Goal: Find specific page/section: Find specific page/section

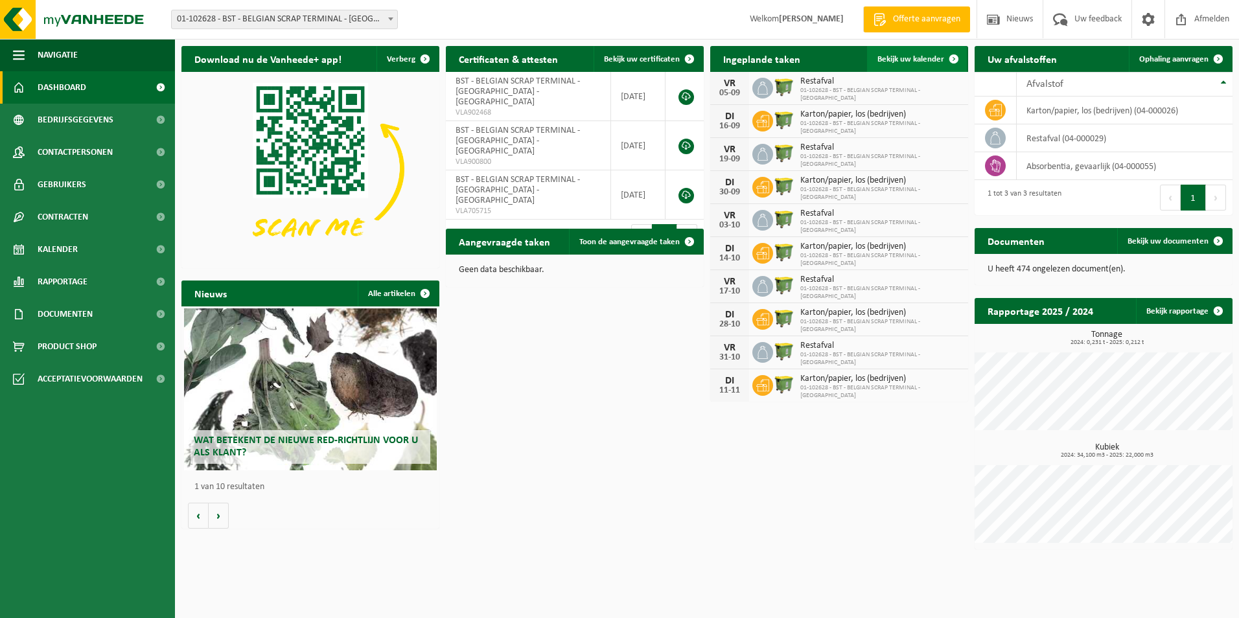
click at [904, 58] on span "Bekijk uw kalender" at bounding box center [910, 59] width 67 height 8
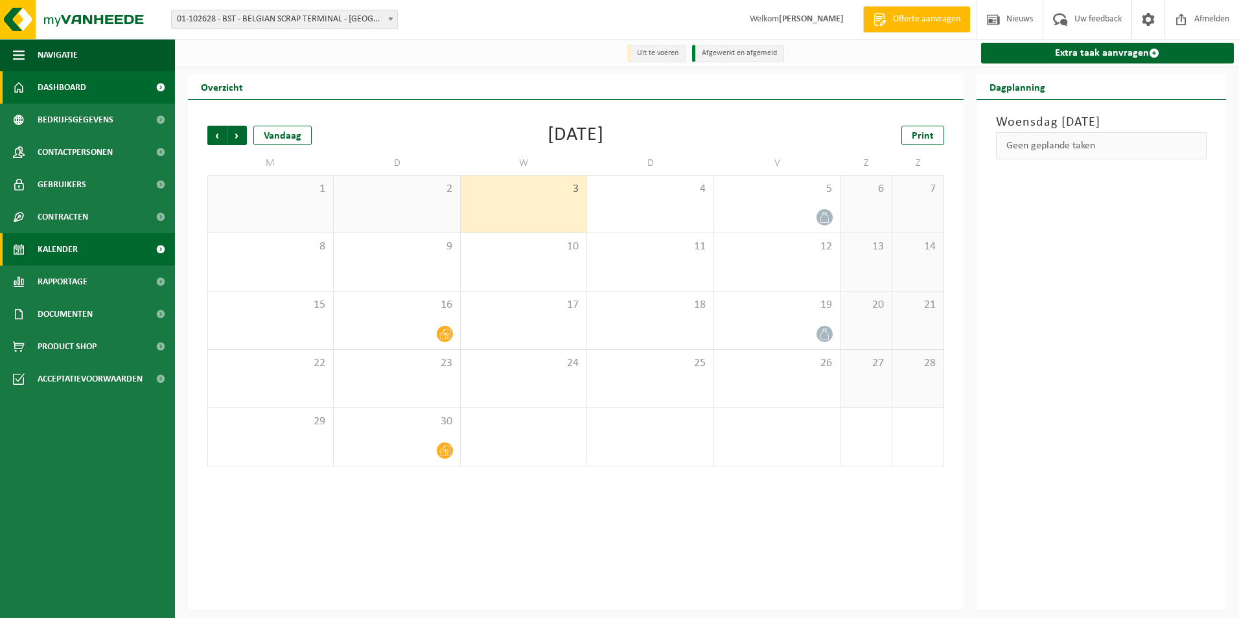
click at [54, 93] on span "Dashboard" at bounding box center [62, 87] width 49 height 32
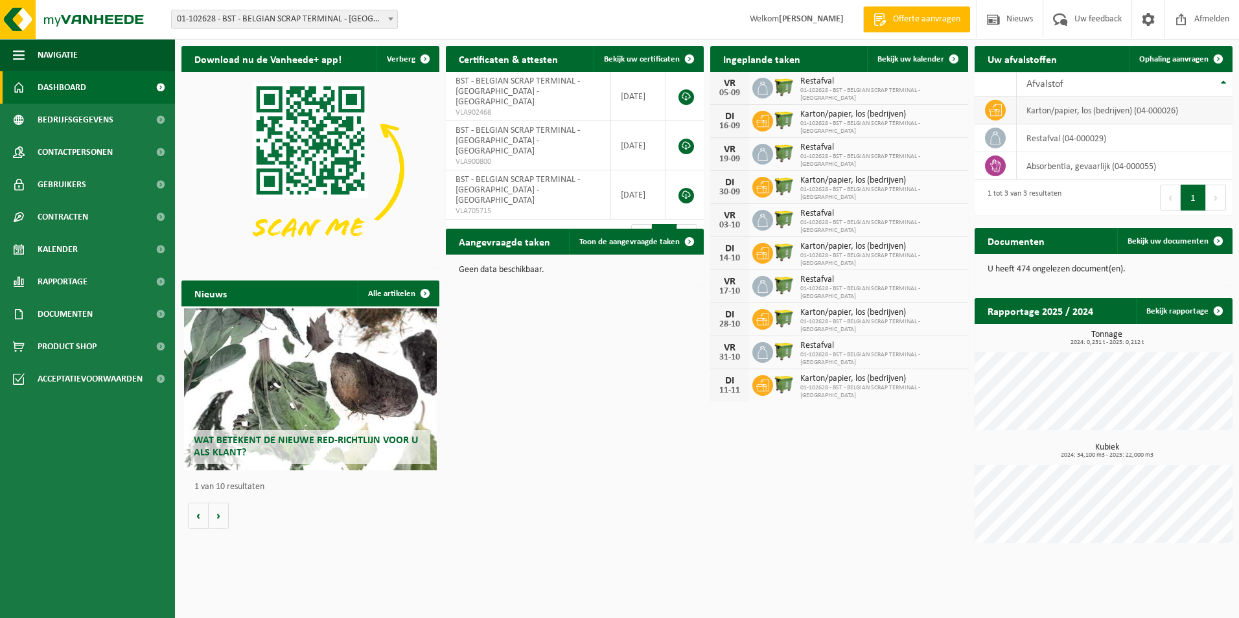
click at [1146, 108] on td "karton/papier, los (bedrijven) (04-000026)" at bounding box center [1124, 111] width 216 height 28
click at [979, 108] on td at bounding box center [995, 111] width 42 height 28
click at [988, 111] on span at bounding box center [995, 110] width 21 height 21
